Goal: Navigation & Orientation: Find specific page/section

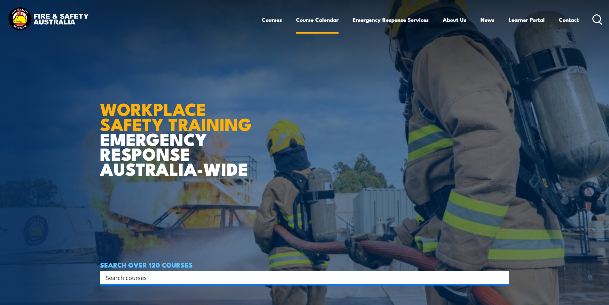
click at [302, 19] on link "Course Calendar" at bounding box center [317, 19] width 43 height 17
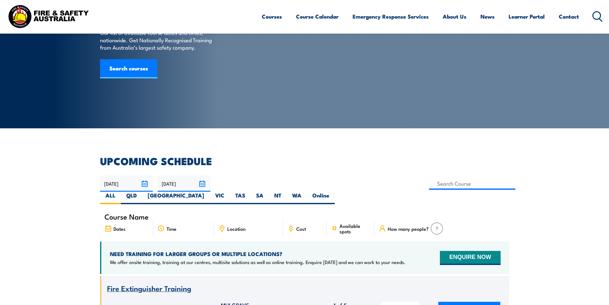
scroll to position [32, 0]
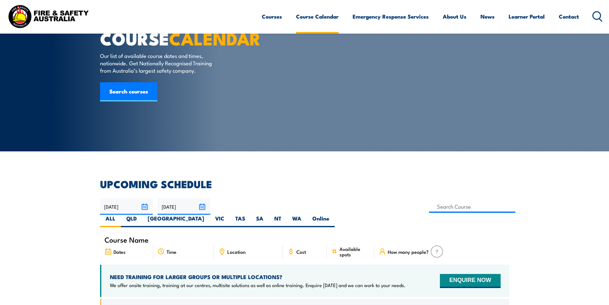
click at [309, 19] on link "Course Calendar" at bounding box center [317, 16] width 43 height 17
